Goal: Transaction & Acquisition: Download file/media

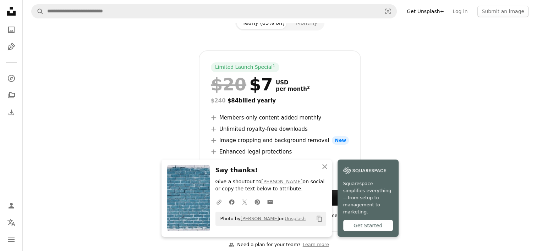
scroll to position [106, 0]
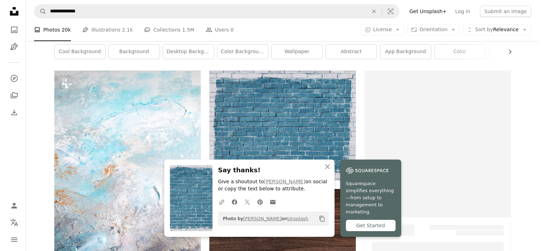
scroll to position [71, 0]
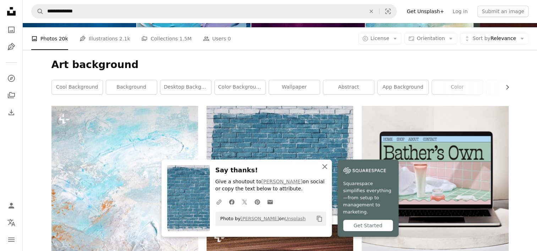
click at [325, 169] on icon "button" at bounding box center [324, 166] width 5 height 5
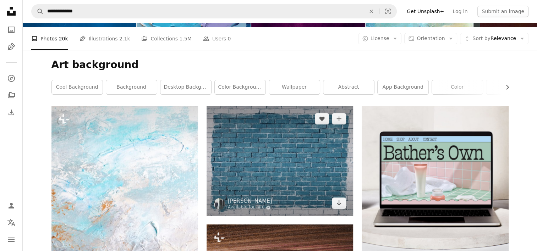
click at [287, 121] on img at bounding box center [280, 161] width 147 height 110
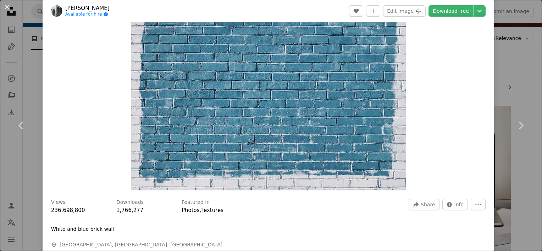
scroll to position [35, 0]
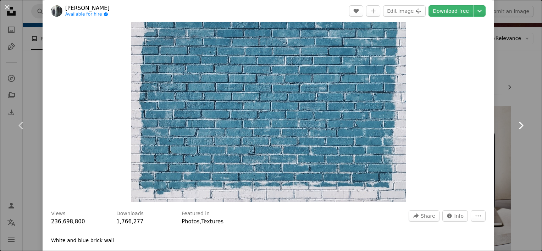
click at [513, 93] on link "Chevron right" at bounding box center [521, 126] width 43 height 68
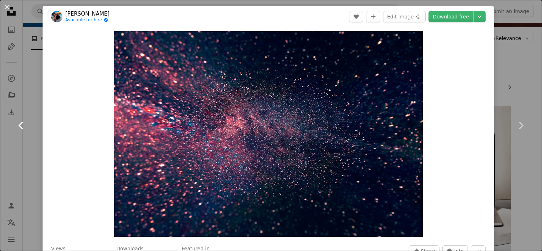
click at [20, 122] on icon "Chevron left" at bounding box center [21, 125] width 11 height 11
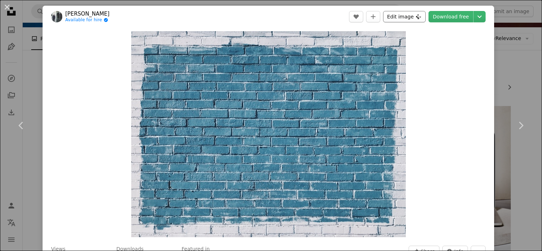
click at [397, 16] on button "Edit image Plus sign for Unsplash+" at bounding box center [404, 16] width 43 height 11
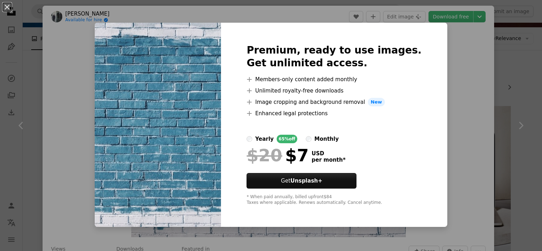
click at [471, 139] on div "An X shape Premium, ready to use images. Get unlimited access. A plus sign Memb…" at bounding box center [271, 125] width 542 height 251
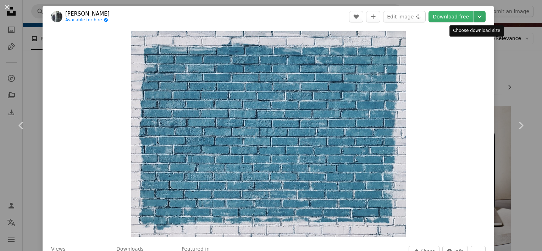
click at [474, 17] on icon "Chevron down" at bounding box center [479, 16] width 11 height 9
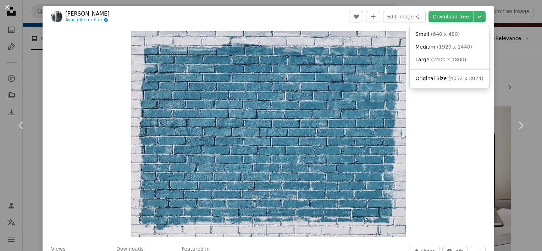
click at [434, 131] on dialog "An X shape Chevron left Chevron right [PERSON_NAME] Available for hire A checkm…" at bounding box center [271, 125] width 542 height 251
